Goal: Information Seeking & Learning: Learn about a topic

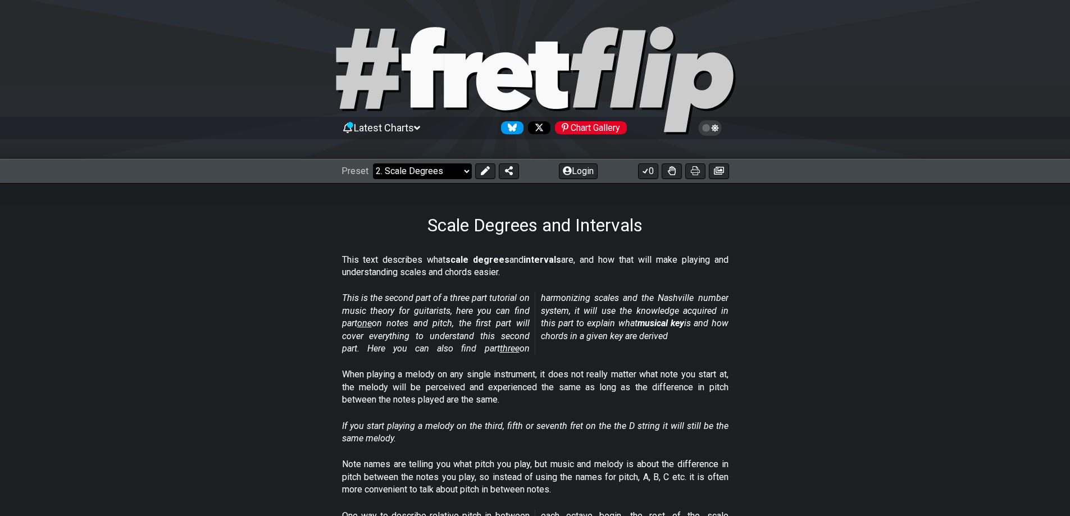
click at [448, 173] on select "Welcome to #fretflip! Initial Preset Custom Preset Minor Pentatonic Major Penta…" at bounding box center [422, 172] width 99 height 16
click at [373, 164] on select "Welcome to #fretflip! Initial Preset Custom Preset Minor Pentatonic Major Penta…" at bounding box center [422, 172] width 99 height 16
select select "/welcome"
select select "C"
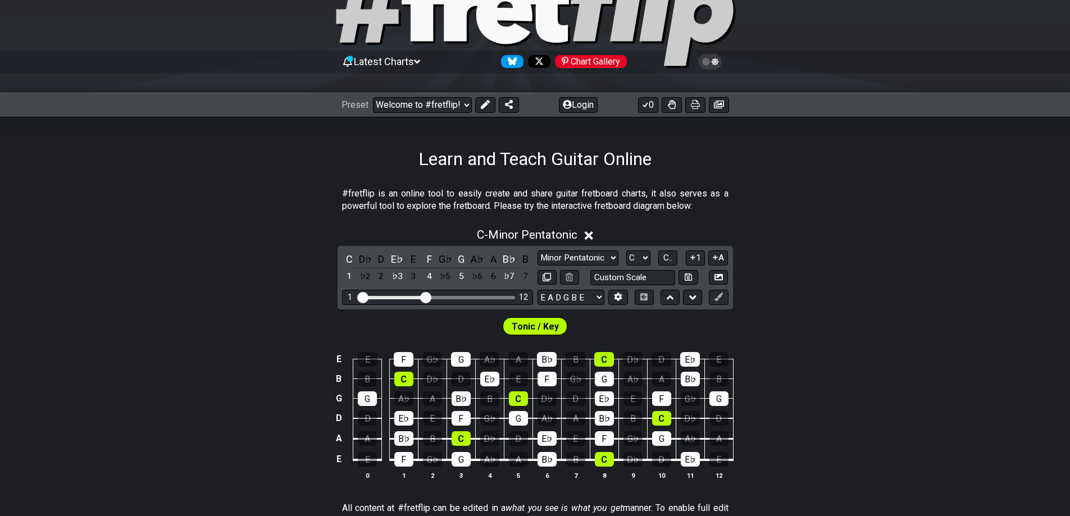
scroll to position [56, 0]
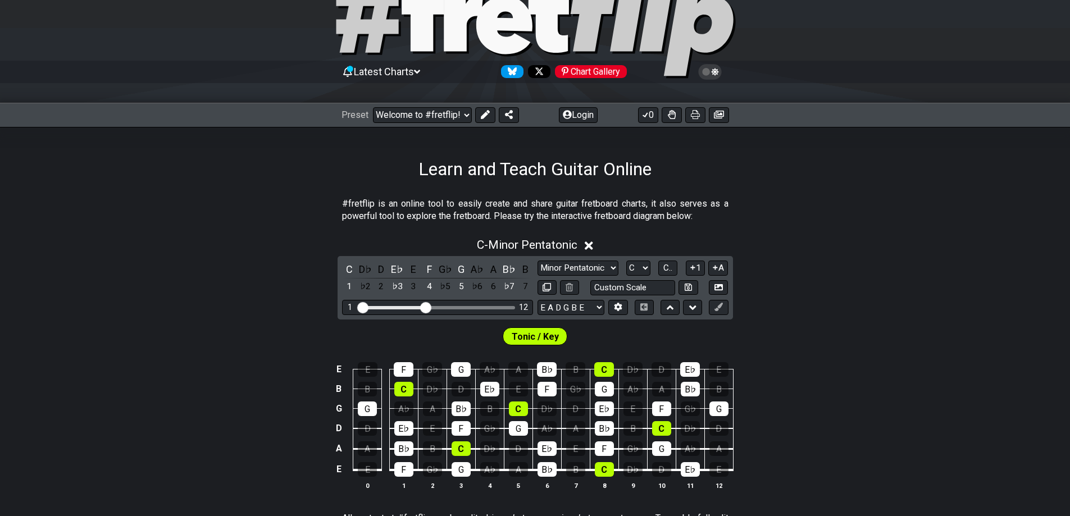
drag, startPoint x: 433, startPoint y: 203, endPoint x: 570, endPoint y: 211, distance: 137.3
click at [542, 204] on p "#fretflip is an online tool to easily create and share guitar fretboard charts,…" at bounding box center [535, 210] width 387 height 25
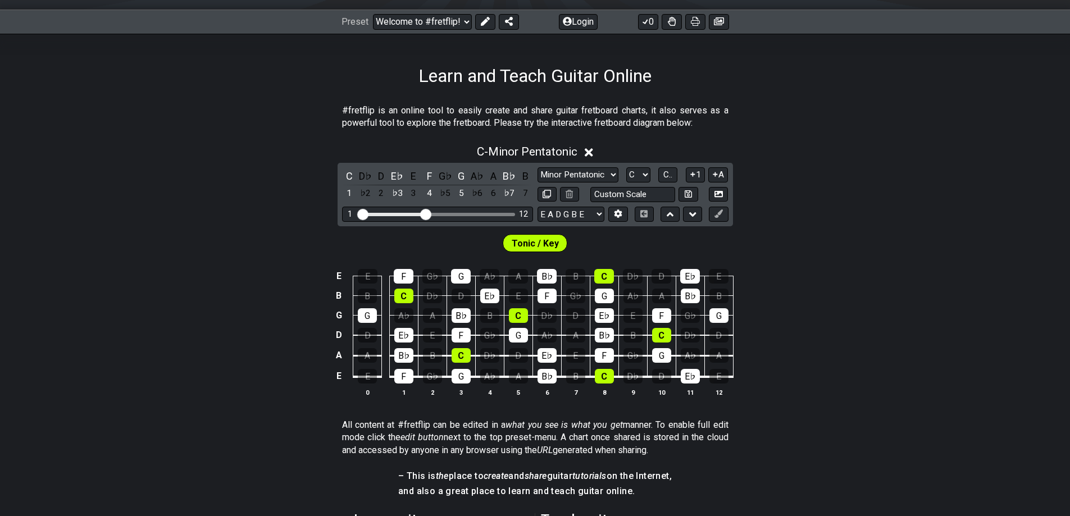
scroll to position [225, 0]
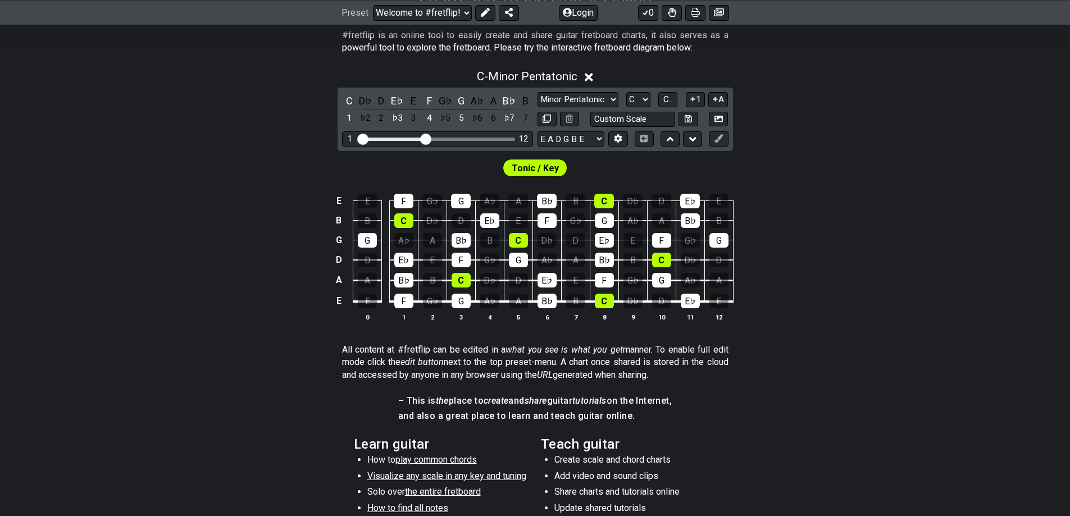
click at [406, 293] on td "F" at bounding box center [403, 291] width 29 height 21
click at [407, 299] on div "F" at bounding box center [403, 301] width 19 height 15
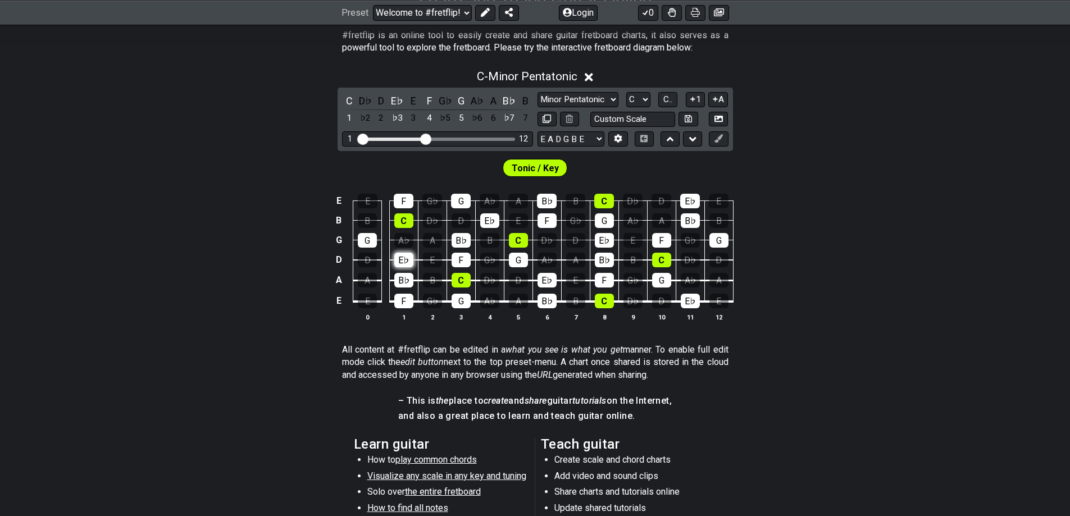
click at [402, 262] on div "E♭" at bounding box center [403, 260] width 19 height 15
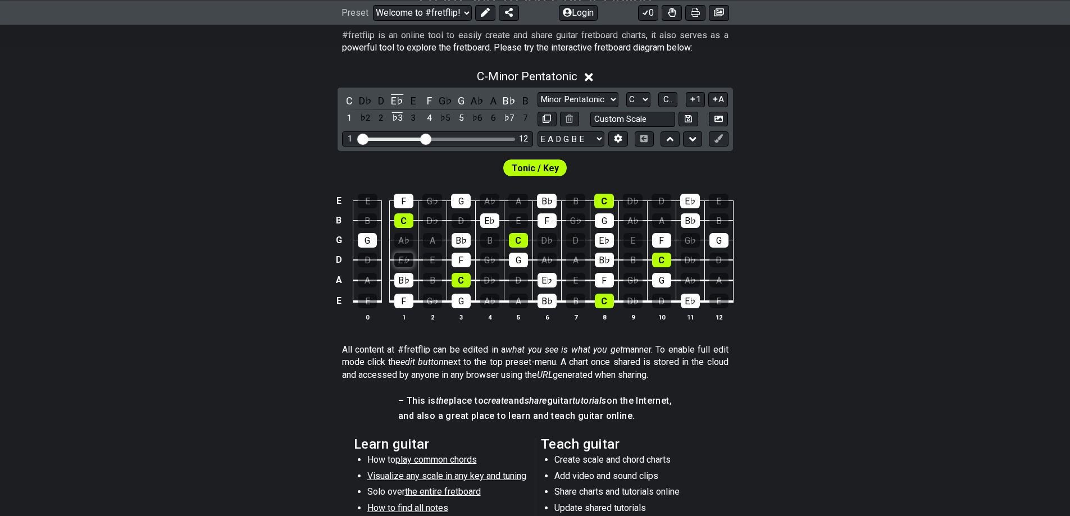
click at [402, 262] on div "E♭" at bounding box center [403, 260] width 19 height 15
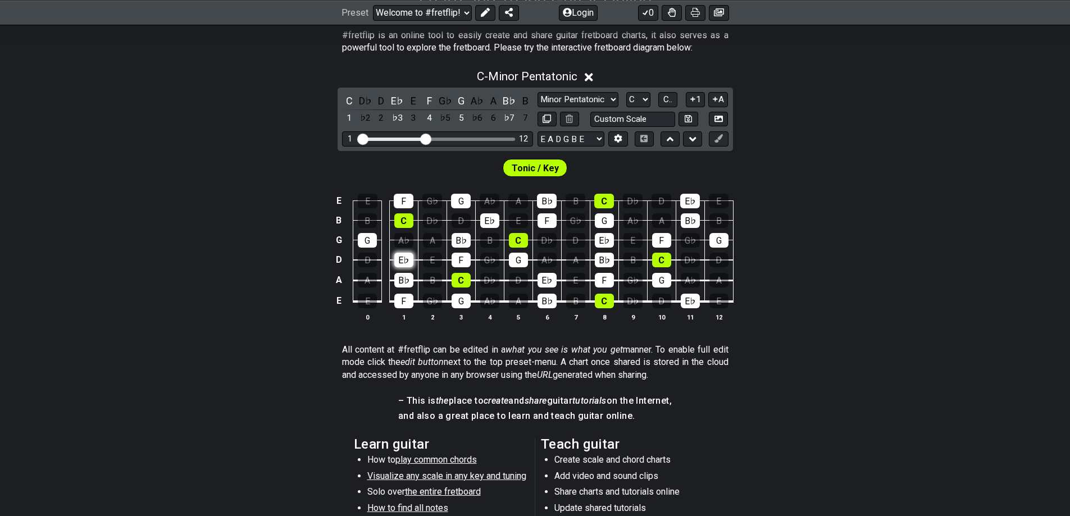
click at [402, 262] on div "E♭" at bounding box center [403, 260] width 19 height 15
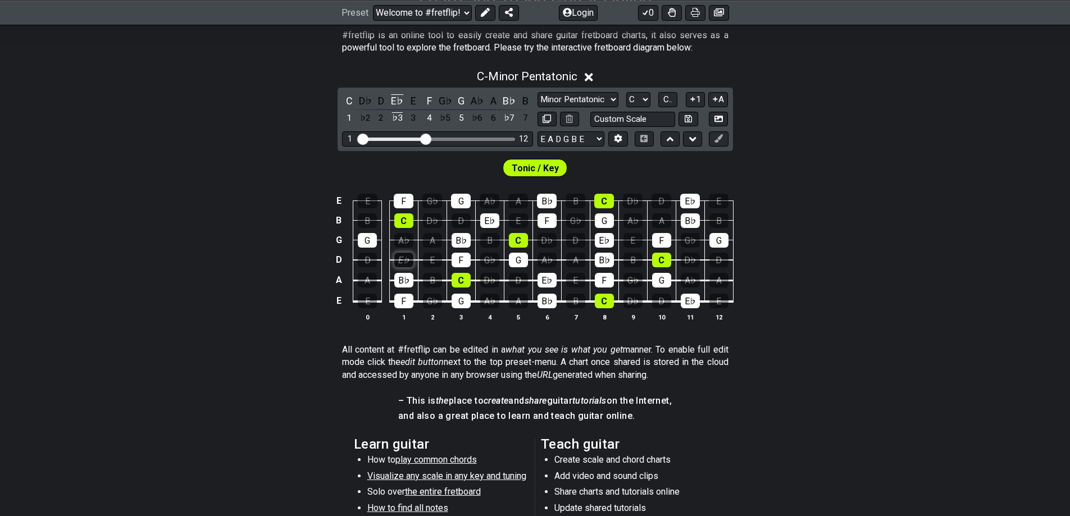
click at [402, 262] on div "E♭" at bounding box center [403, 260] width 19 height 15
click at [405, 197] on div "F" at bounding box center [404, 201] width 20 height 15
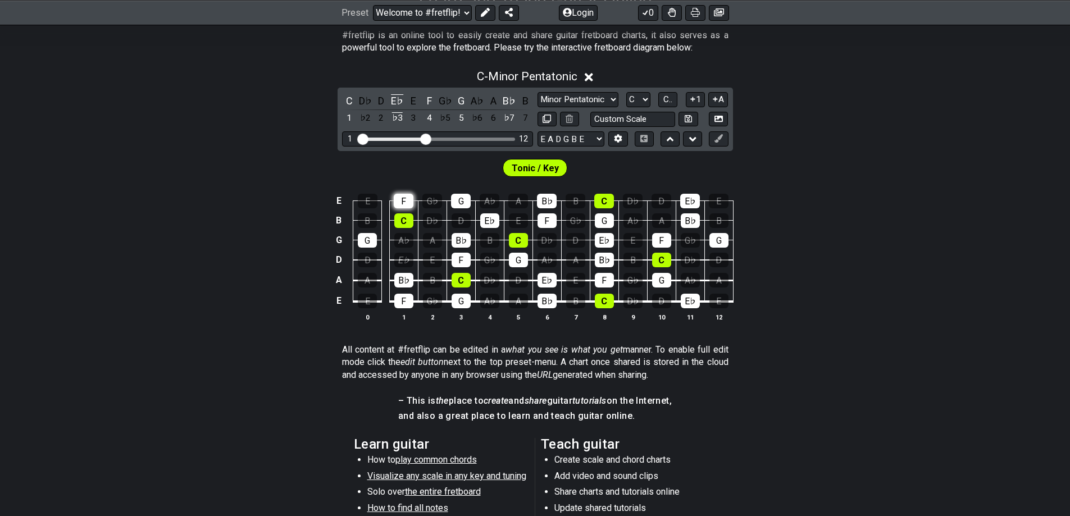
click at [405, 196] on div "F" at bounding box center [404, 201] width 20 height 15
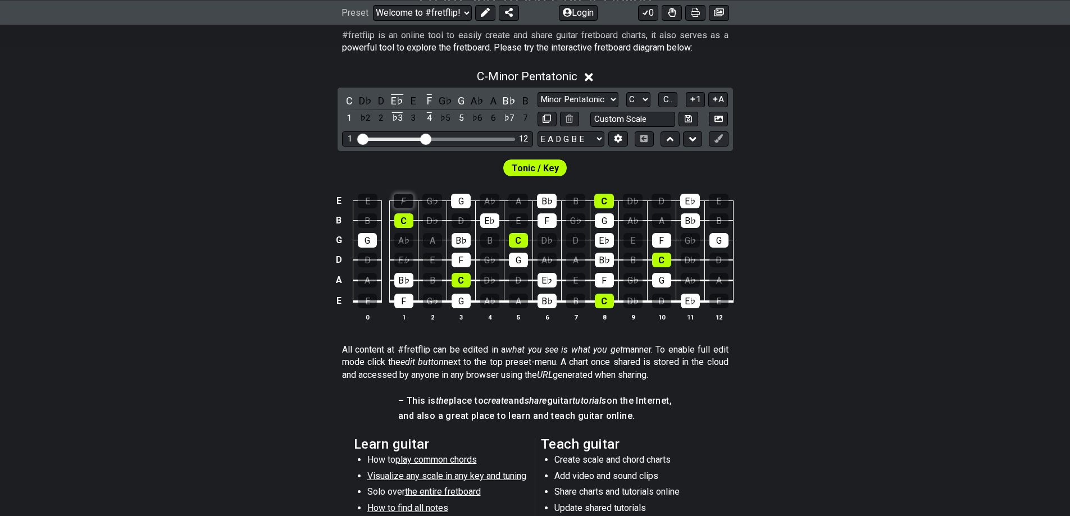
click at [405, 196] on div "F" at bounding box center [404, 201] width 20 height 15
click at [409, 194] on div "F" at bounding box center [404, 201] width 20 height 15
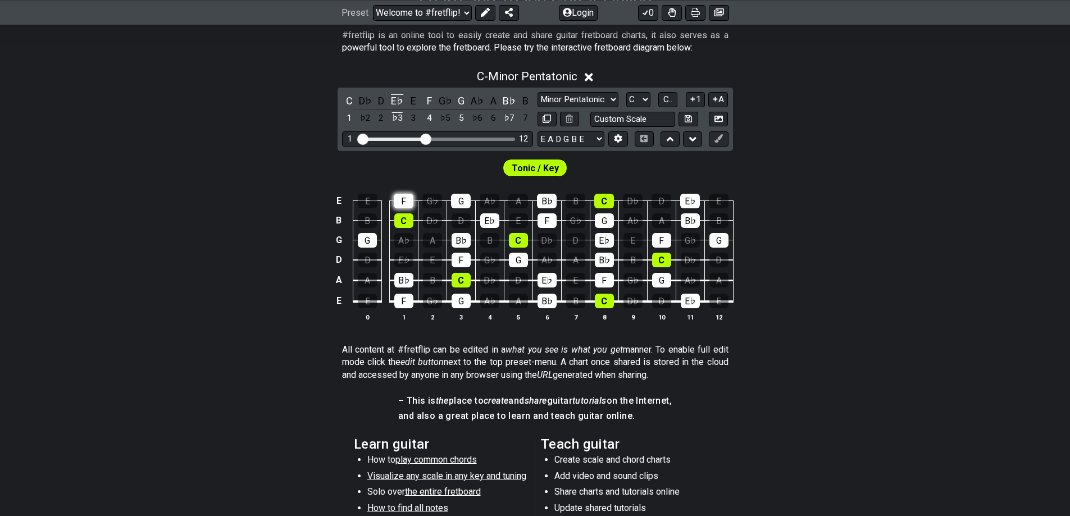
click at [409, 194] on div "F" at bounding box center [404, 201] width 20 height 15
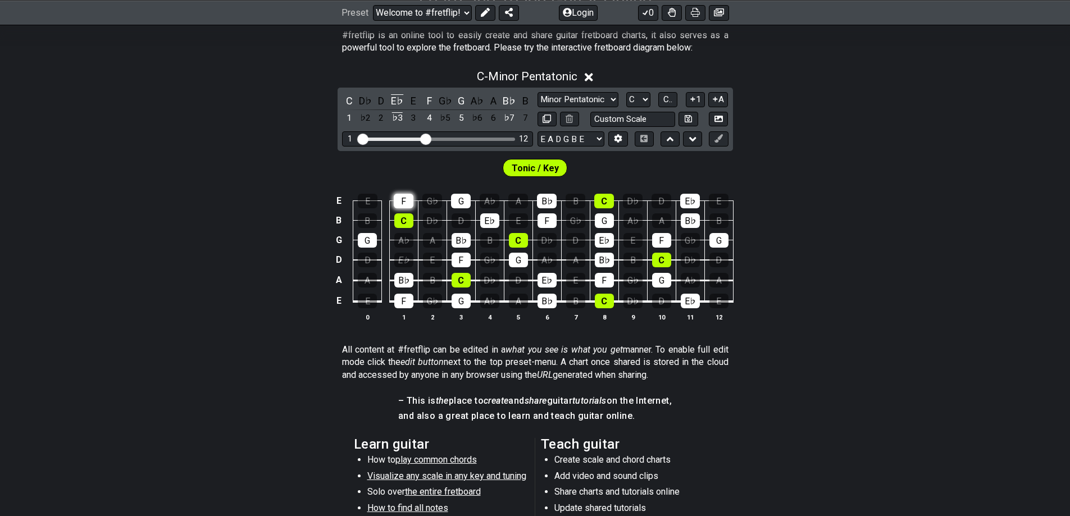
click at [409, 194] on div "F" at bounding box center [404, 201] width 20 height 15
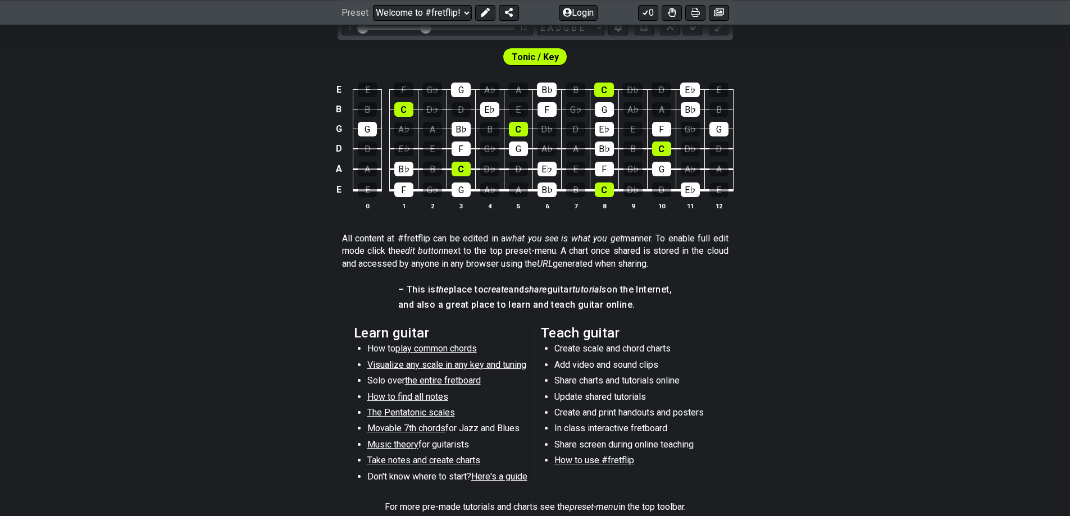
scroll to position [337, 0]
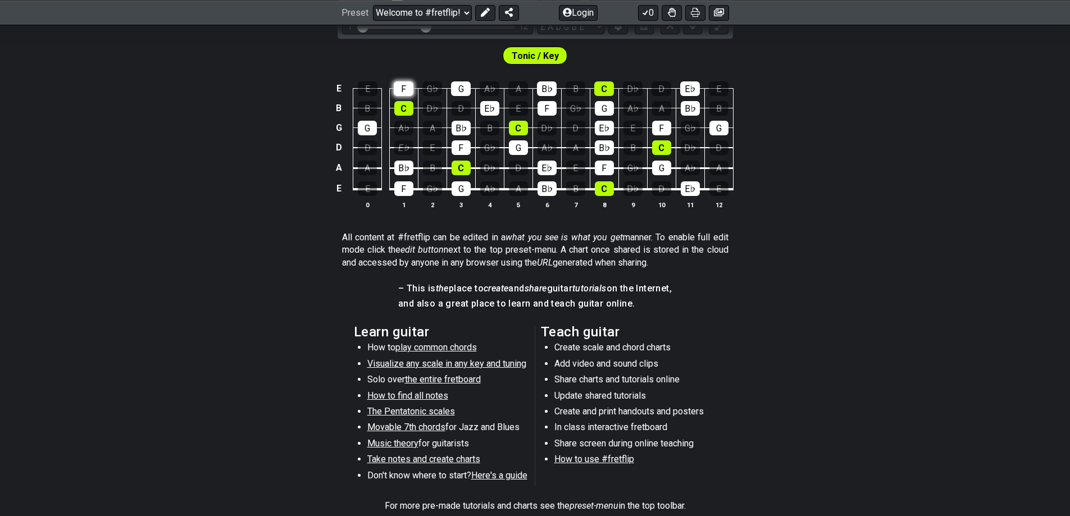
click at [406, 90] on div "F" at bounding box center [404, 88] width 20 height 15
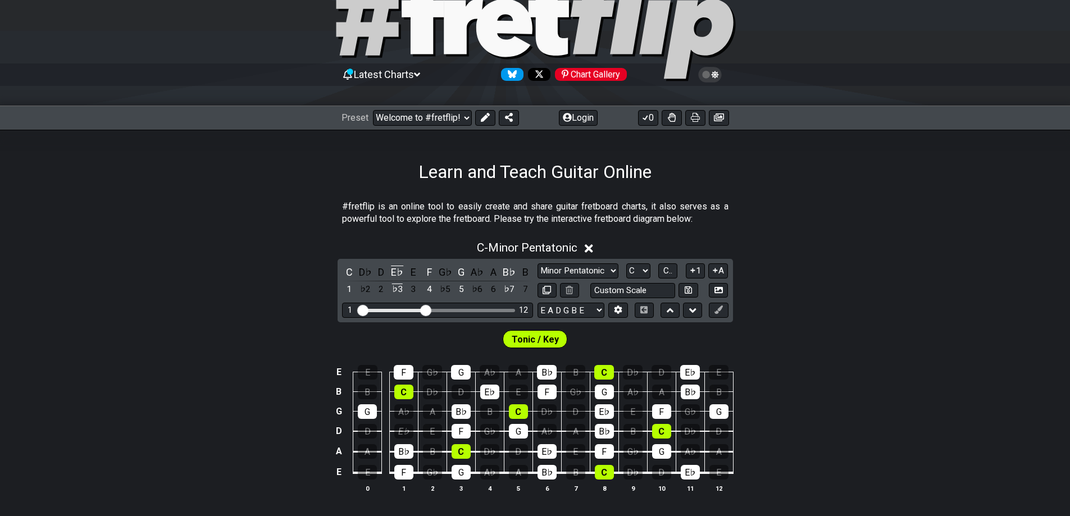
scroll to position [0, 0]
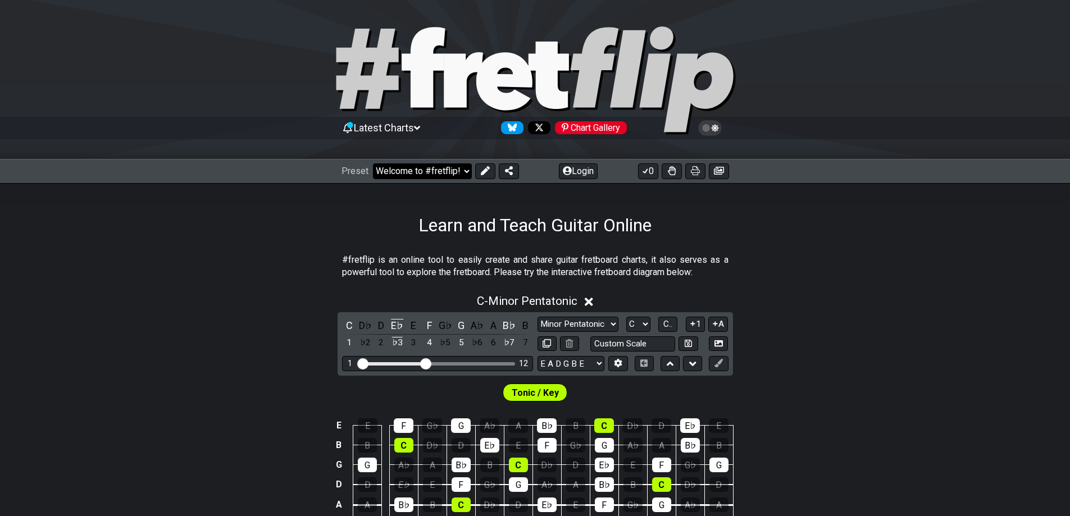
click at [433, 171] on select "Welcome to #fretflip! Initial Preset Custom Preset Minor Pentatonic Major Penta…" at bounding box center [422, 172] width 99 height 16
click at [373, 164] on select "Welcome to #fretflip! Initial Preset Custom Preset Minor Pentatonic Major Penta…" at bounding box center [422, 172] width 99 height 16
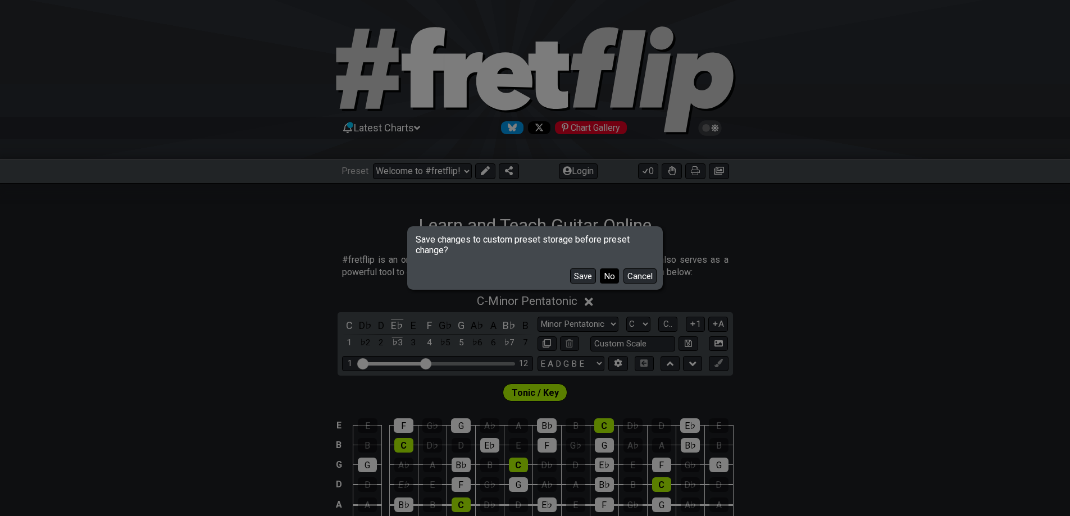
click at [610, 278] on button "No" at bounding box center [609, 276] width 19 height 15
select select "/minor-pentatonic"
select select "C"
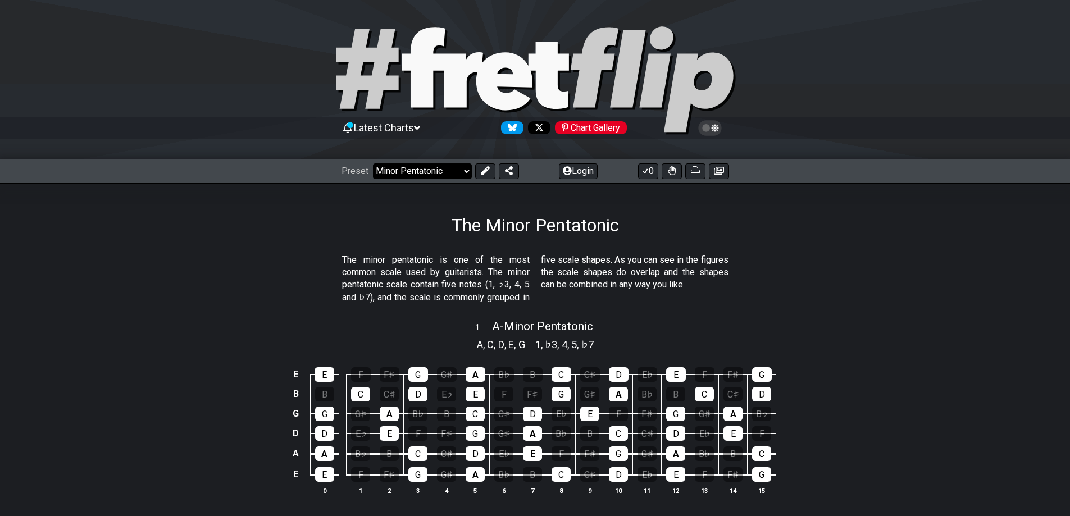
click at [444, 171] on select "Welcome to #fretflip! Initial Preset Custom Preset Minor Pentatonic Major Penta…" at bounding box center [422, 172] width 99 height 16
click at [373, 164] on select "Welcome to #fretflip! Initial Preset Custom Preset Minor Pentatonic Major Penta…" at bounding box center [422, 172] width 99 height 16
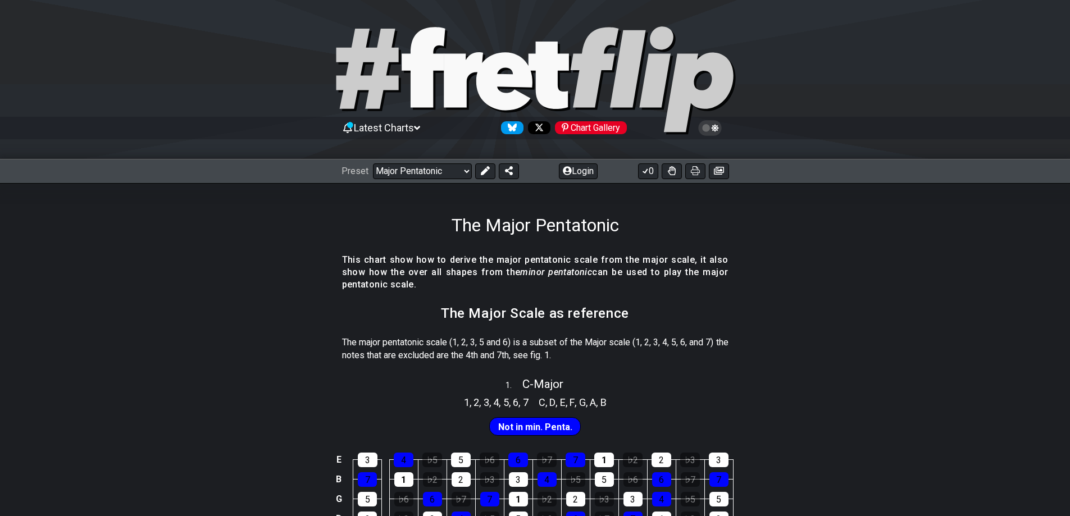
drag, startPoint x: 257, startPoint y: 320, endPoint x: 300, endPoint y: 143, distance: 182.8
click at [447, 170] on select "Welcome to #fretflip! Initial Preset Custom Preset Minor Pentatonic Major Penta…" at bounding box center [422, 172] width 99 height 16
click at [373, 164] on select "Welcome to #fretflip! Initial Preset Custom Preset Minor Pentatonic Major Penta…" at bounding box center [422, 172] width 99 height 16
select select "/guitar-scales"
select select "C"
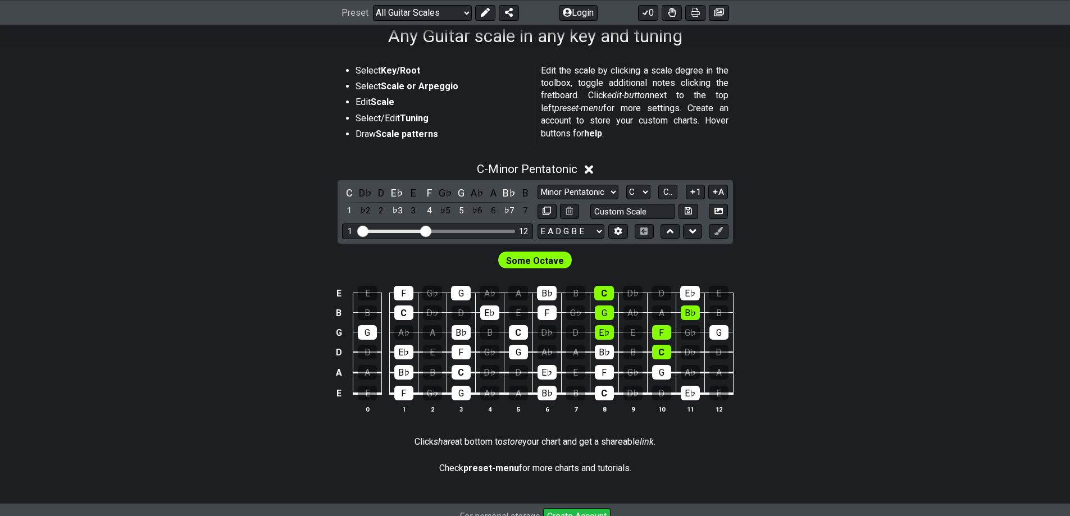
scroll to position [225, 0]
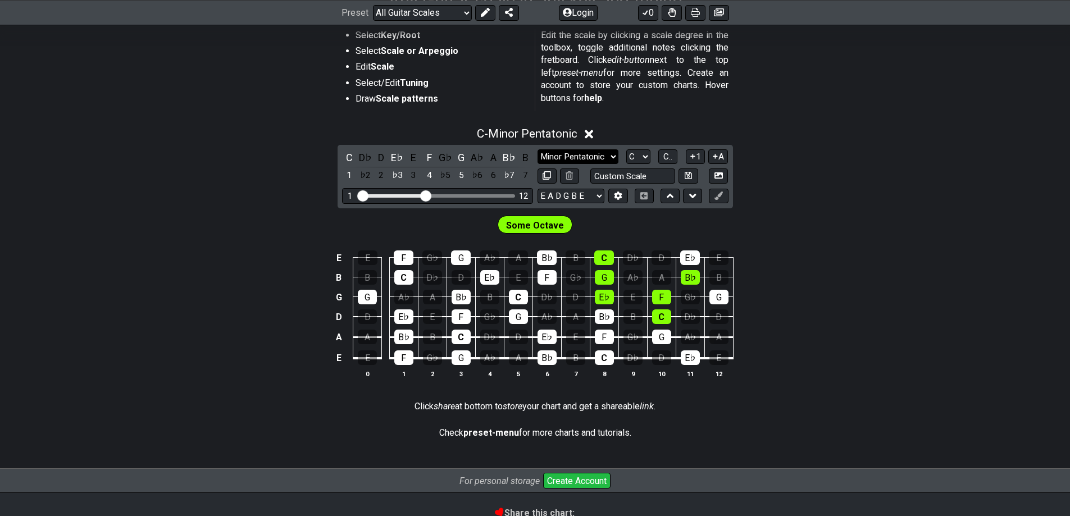
click at [577, 158] on select "Minor Pentatonic Root Minor Pentatonic Major Pentatonic Minor Blues Major Blues…" at bounding box center [578, 156] width 81 height 15
click at [812, 165] on div "C - Minor Pentatonic C D♭ D E♭ E F G♭ G A♭ A B♭ B 1 ♭2 2 ♭3 3 4 ♭5 5 ♭6 6 ♭7 7 …" at bounding box center [535, 257] width 1070 height 274
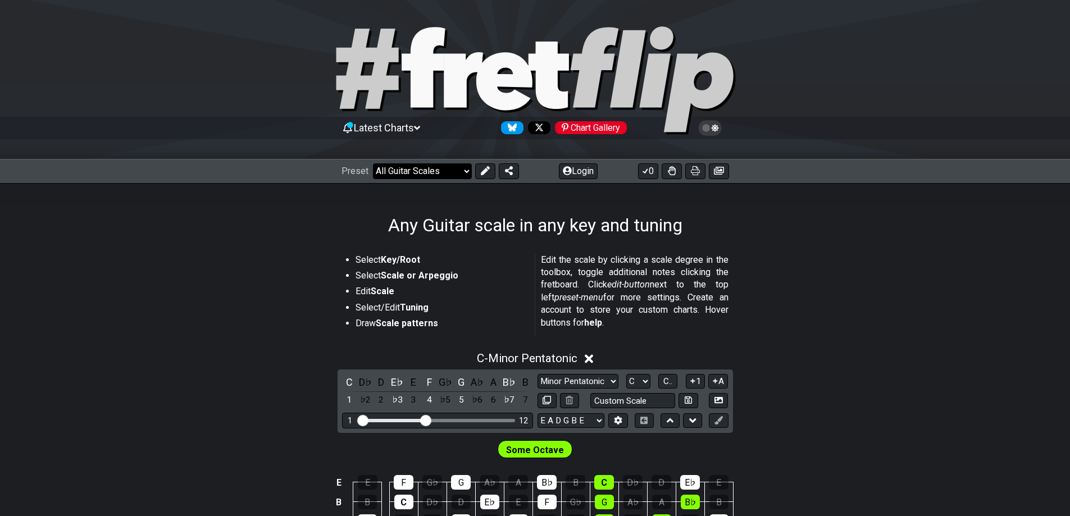
click at [454, 170] on select "Welcome to #fretflip! Initial Preset Custom Preset Minor Pentatonic Major Penta…" at bounding box center [422, 172] width 99 height 16
click at [373, 164] on select "Welcome to #fretflip! Initial Preset Custom Preset Minor Pentatonic Major Penta…" at bounding box center [422, 172] width 99 height 16
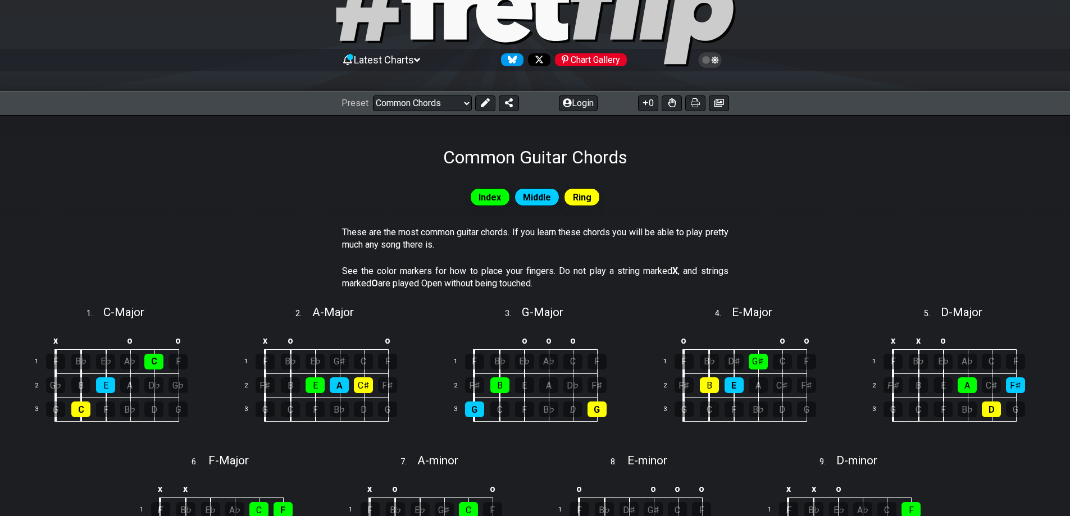
scroll to position [61, 0]
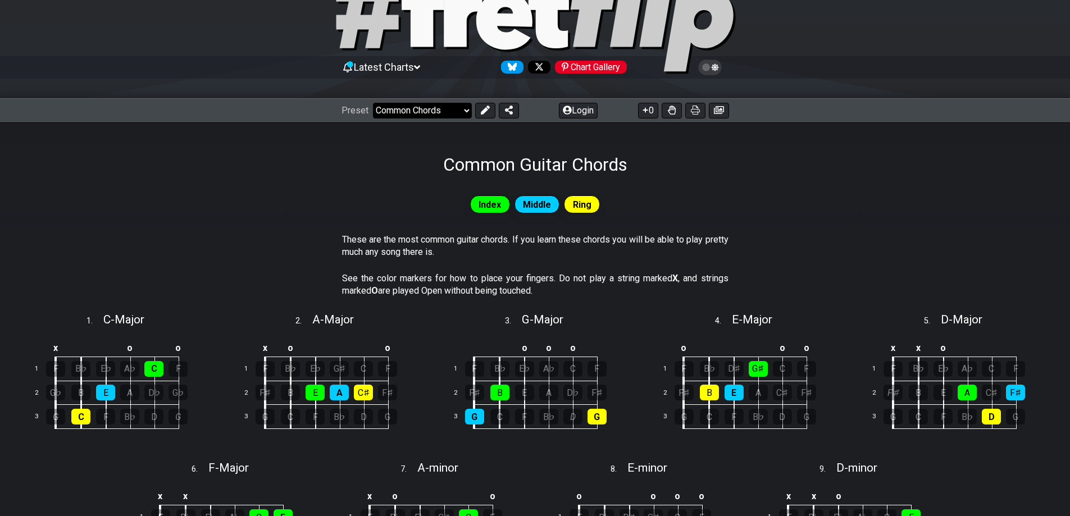
click at [430, 115] on select "Welcome to #fretflip! Initial Preset Custom Preset Minor Pentatonic Major Penta…" at bounding box center [422, 111] width 99 height 16
click at [373, 103] on select "Welcome to #fretflip! Initial Preset Custom Preset Minor Pentatonic Major Penta…" at bounding box center [422, 111] width 99 height 16
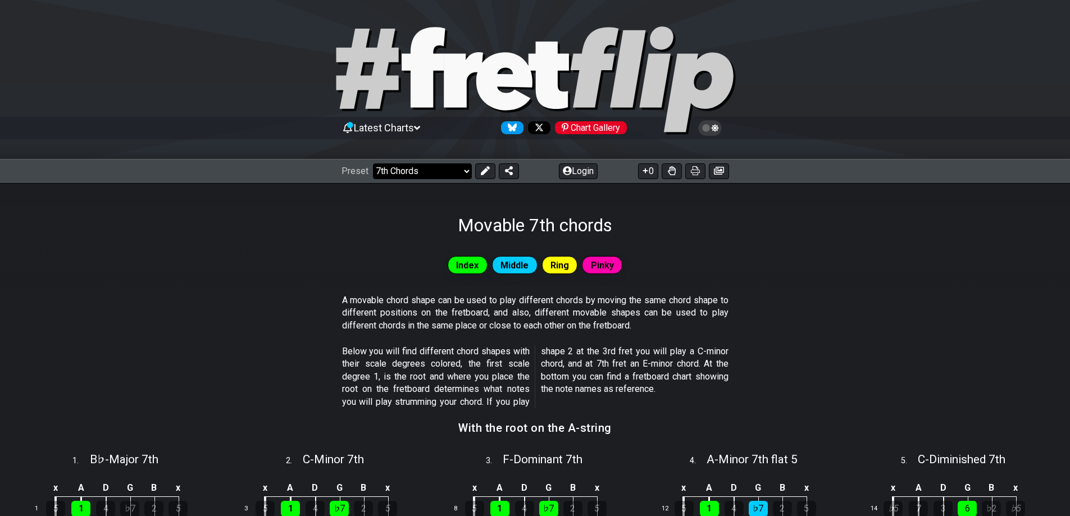
click at [432, 168] on select "Welcome to #fretflip! Initial Preset Custom Preset Minor Pentatonic Major Penta…" at bounding box center [422, 172] width 99 height 16
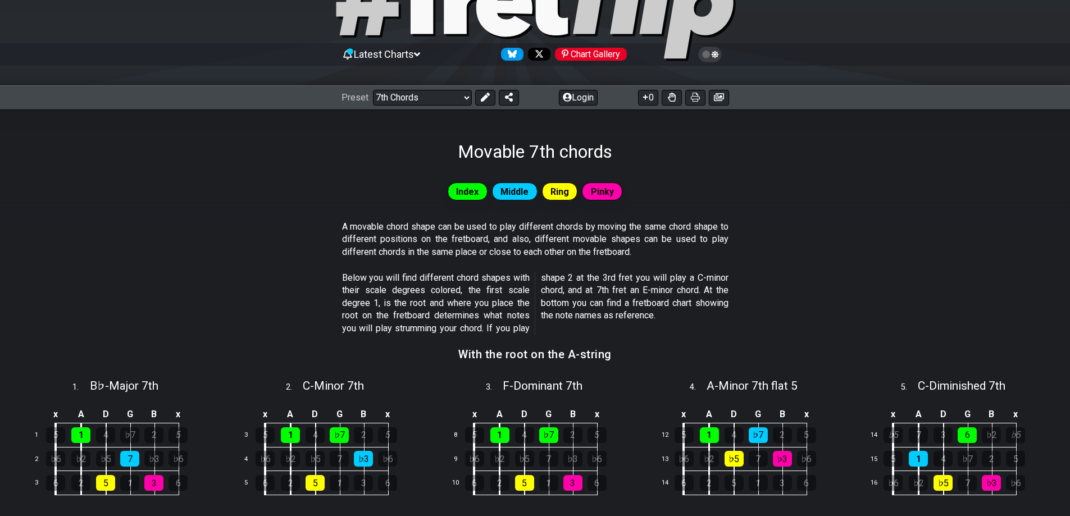
scroll to position [56, 0]
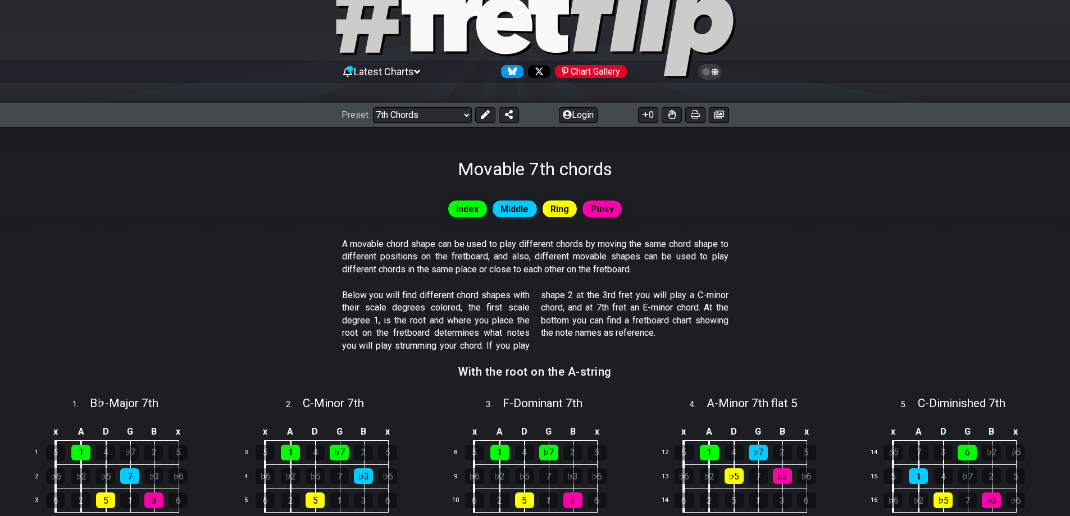
click at [470, 218] on div "Index Middle Ring Pinky" at bounding box center [535, 209] width 1070 height 22
click at [475, 207] on span "Index" at bounding box center [467, 209] width 22 height 16
click at [533, 207] on div "Middle" at bounding box center [515, 209] width 46 height 18
click at [567, 205] on span "Ring" at bounding box center [560, 209] width 19 height 16
click at [612, 210] on span "Pinky" at bounding box center [602, 209] width 23 height 16
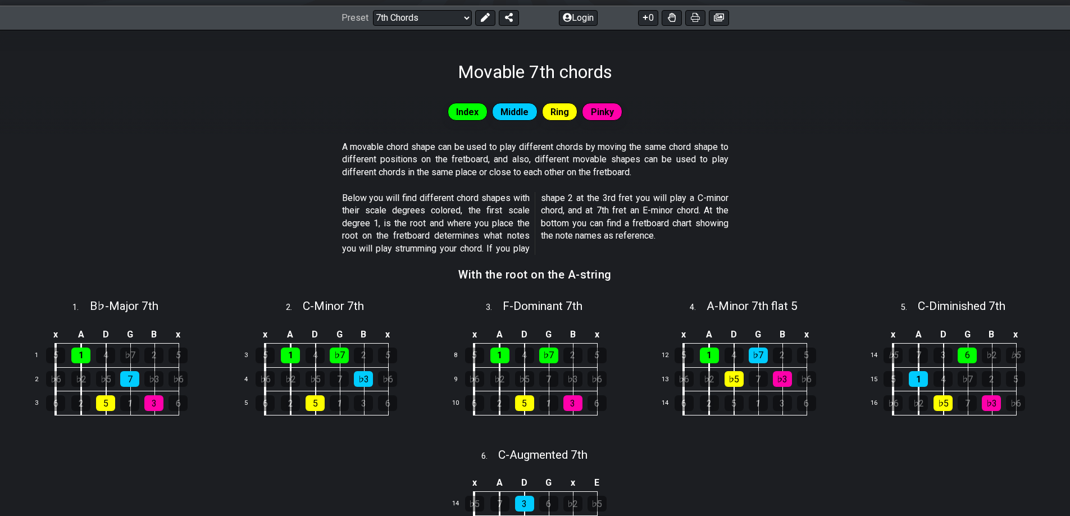
scroll to position [0, 0]
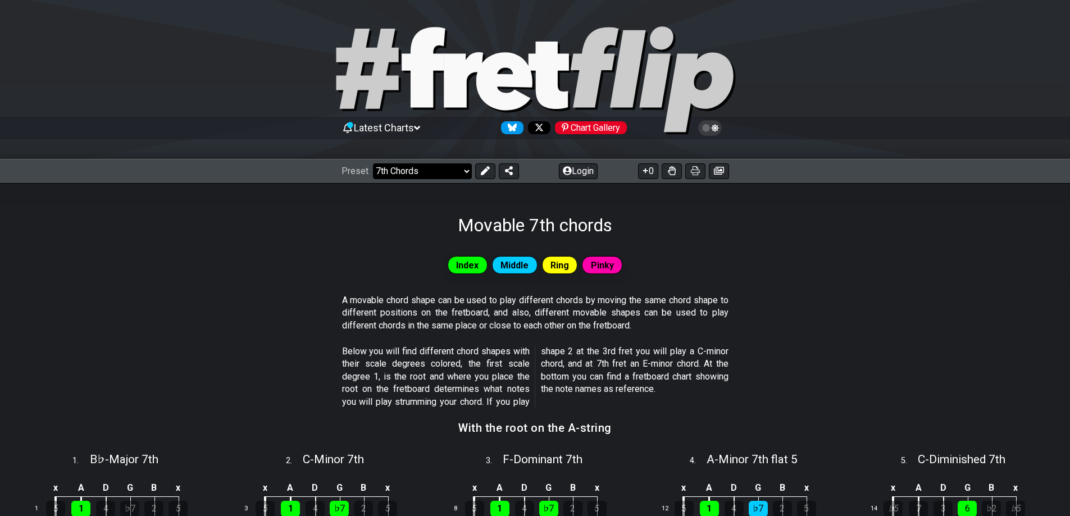
click at [391, 172] on select "Welcome to #fretflip! Initial Preset Custom Preset Minor Pentatonic Major Penta…" at bounding box center [422, 172] width 99 height 16
click at [373, 164] on select "Welcome to #fretflip! Initial Preset Custom Preset Minor Pentatonic Major Penta…" at bounding box center [422, 172] width 99 height 16
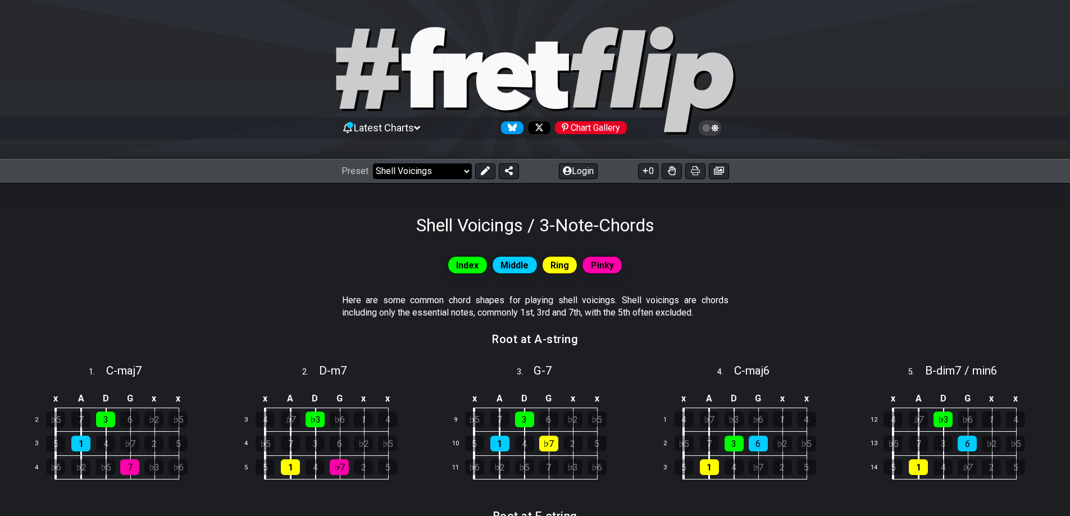
click at [424, 174] on select "Welcome to #fretflip! Initial Preset Custom Preset Minor Pentatonic Major Penta…" at bounding box center [422, 172] width 99 height 16
click at [373, 164] on select "Welcome to #fretflip! Initial Preset Custom Preset Minor Pentatonic Major Penta…" at bounding box center [422, 172] width 99 height 16
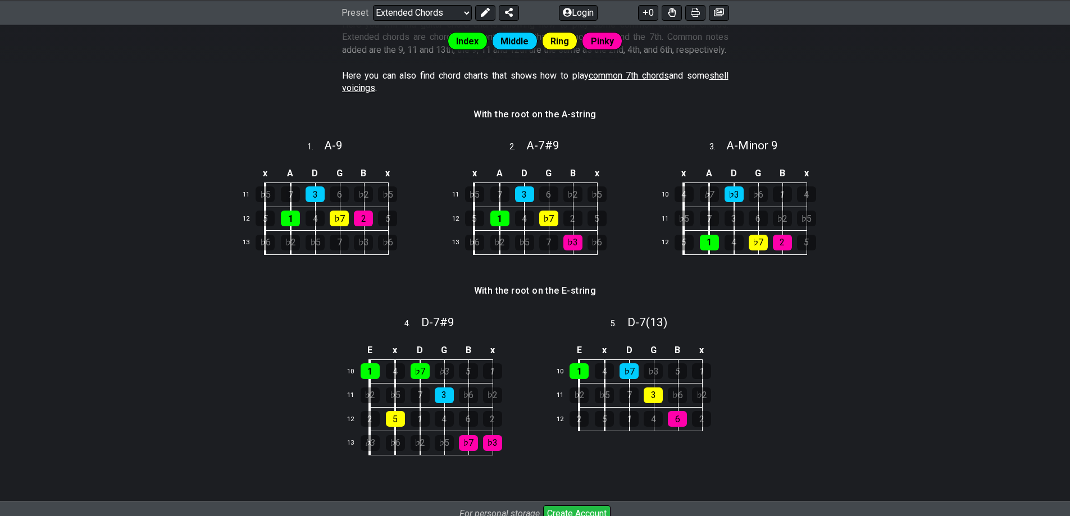
scroll to position [99, 0]
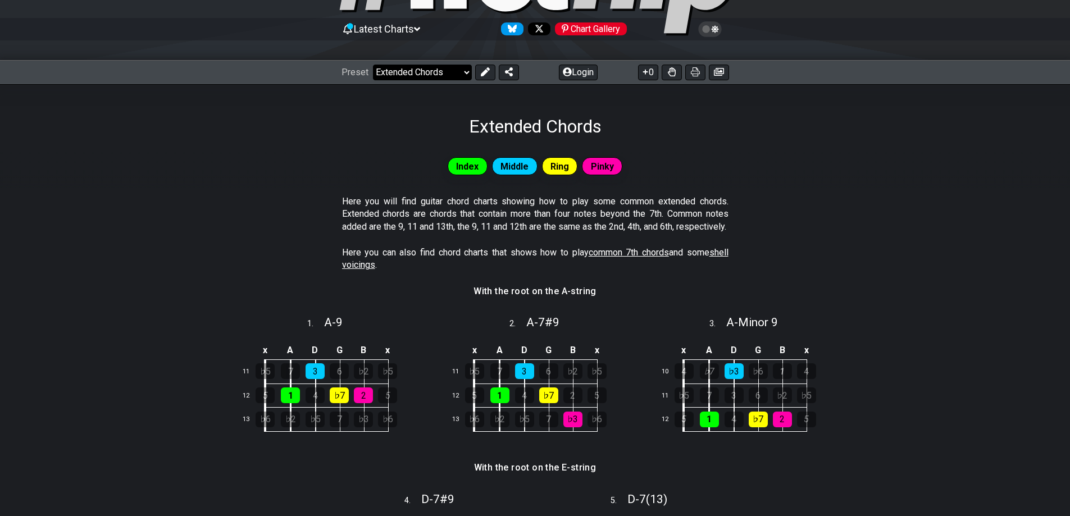
click at [424, 70] on select "Welcome to #fretflip! Initial Preset Custom Preset Minor Pentatonic Major Penta…" at bounding box center [422, 73] width 99 height 16
click at [373, 65] on select "Welcome to #fretflip! Initial Preset Custom Preset Minor Pentatonic Major Penta…" at bounding box center [422, 73] width 99 height 16
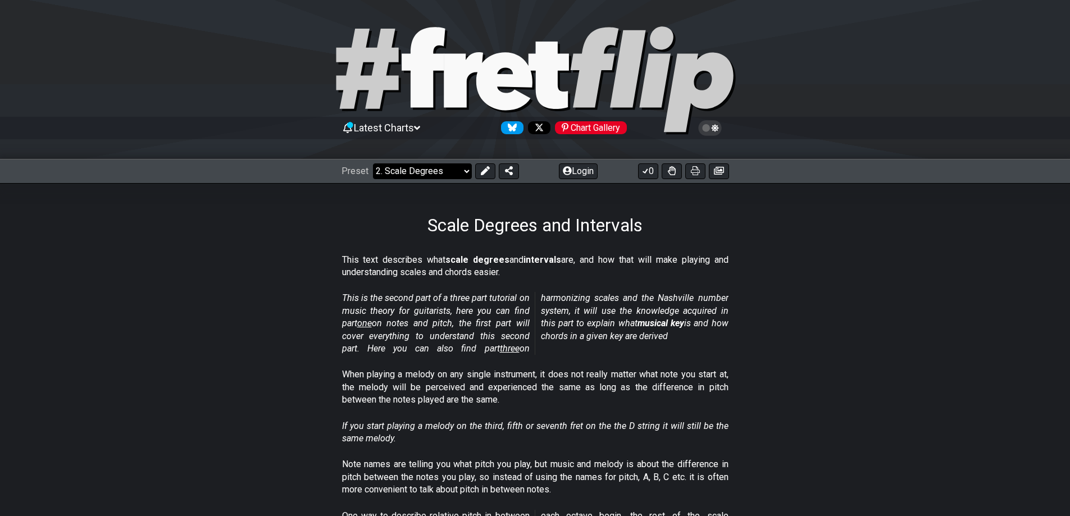
click at [413, 169] on select "Welcome to #fretflip! Initial Preset Custom Preset Minor Pentatonic Major Penta…" at bounding box center [422, 172] width 99 height 16
click at [373, 164] on select "Welcome to #fretflip! Initial Preset Custom Preset Minor Pentatonic Major Penta…" at bounding box center [422, 172] width 99 height 16
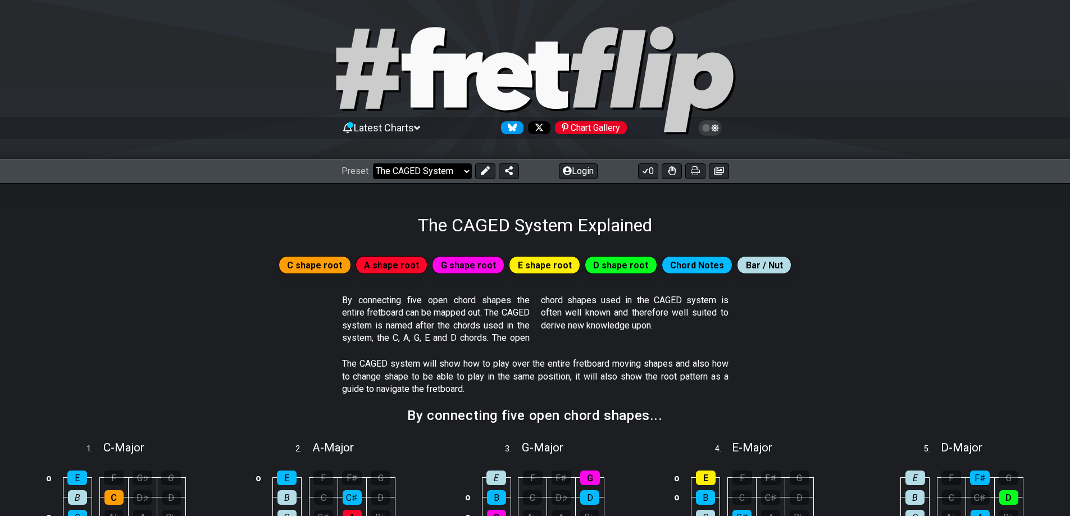
click at [432, 178] on select "Welcome to #fretflip! Initial Preset Custom Preset Minor Pentatonic Major Penta…" at bounding box center [422, 172] width 99 height 16
click at [373, 164] on select "Welcome to #fretflip! Initial Preset Custom Preset Minor Pentatonic Major Penta…" at bounding box center [422, 172] width 99 height 16
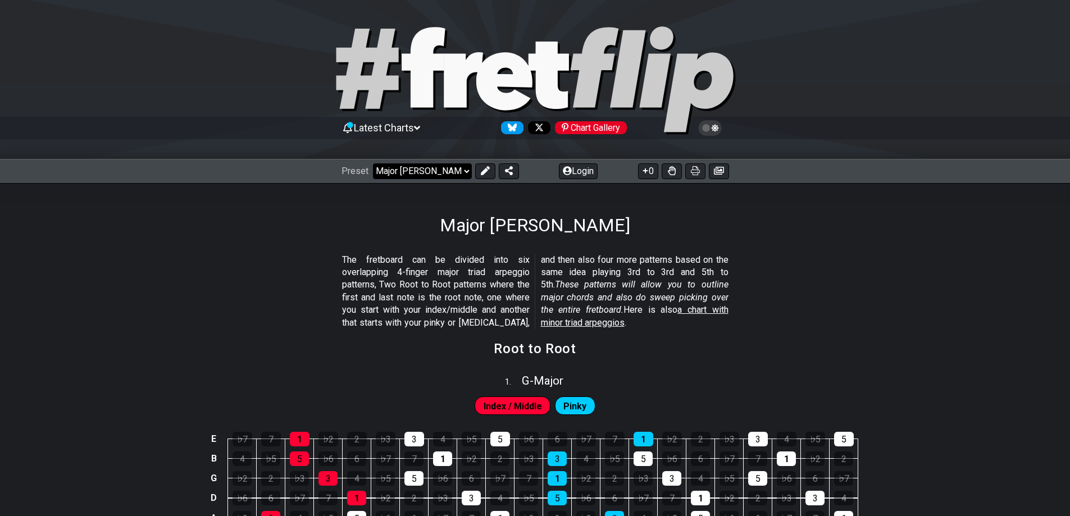
click at [428, 167] on select "Welcome to #fretflip! Initial Preset Custom Preset Minor Pentatonic Major Penta…" at bounding box center [422, 172] width 99 height 16
click at [815, 219] on div "Major [PERSON_NAME]" at bounding box center [535, 209] width 1070 height 53
click at [418, 67] on icon at bounding box center [423, 67] width 43 height 80
select select "/welcome"
select select "C"
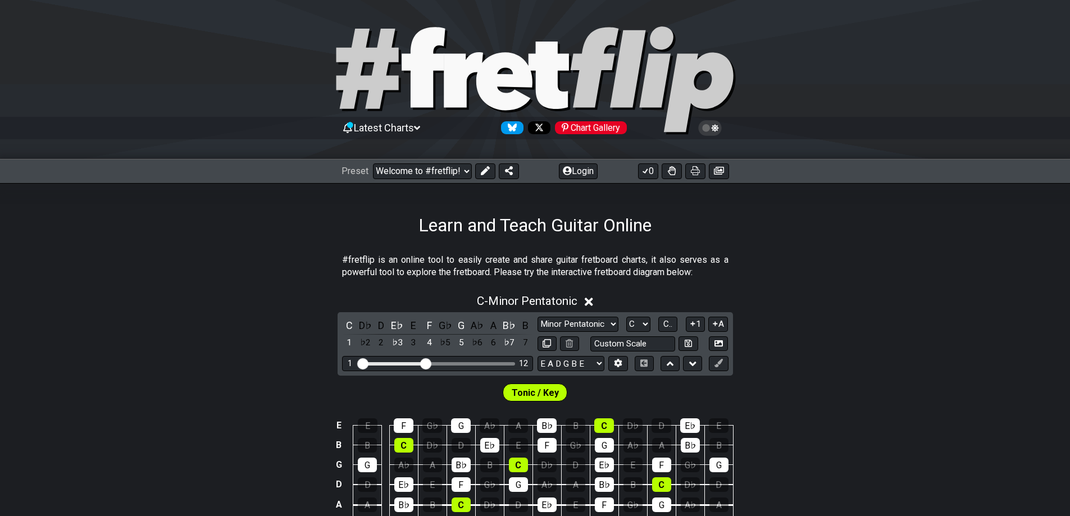
drag, startPoint x: 994, startPoint y: 1, endPoint x: 1014, endPoint y: 92, distance: 93.3
click at [1014, 92] on div at bounding box center [535, 82] width 1070 height 115
drag, startPoint x: 757, startPoint y: 2, endPoint x: 943, endPoint y: 261, distance: 318.6
click at [943, 261] on section "#fretflip is an online tool to easily create and share guitar fretboard charts,…" at bounding box center [535, 268] width 1070 height 39
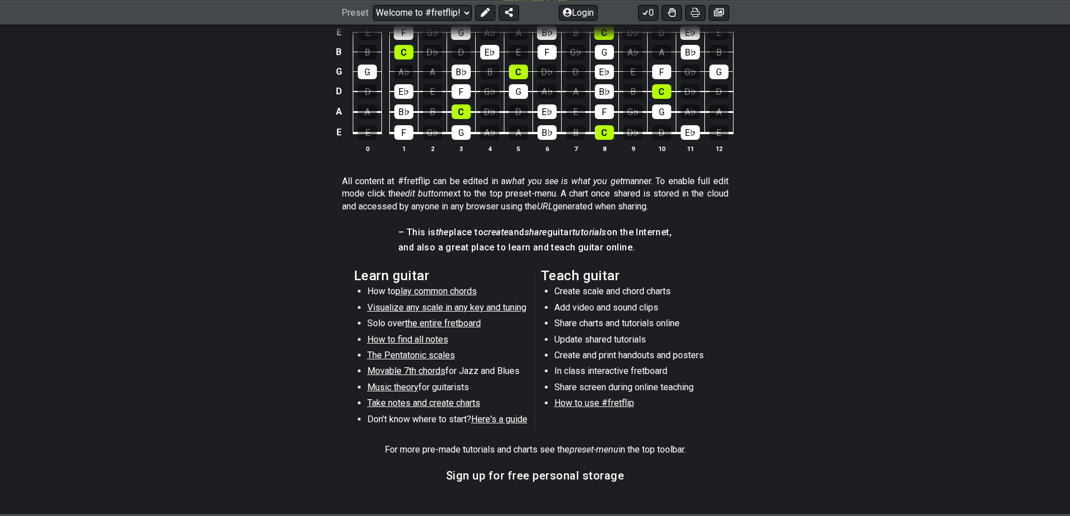
scroll to position [56, 0]
